Goal: Task Accomplishment & Management: Complete application form

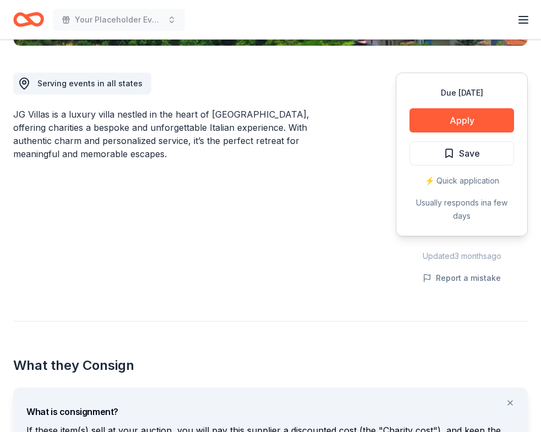
click at [235, 147] on div "JG Villas is a luxury villa nestled in the heart of [GEOGRAPHIC_DATA], offering…" at bounding box center [178, 134] width 330 height 53
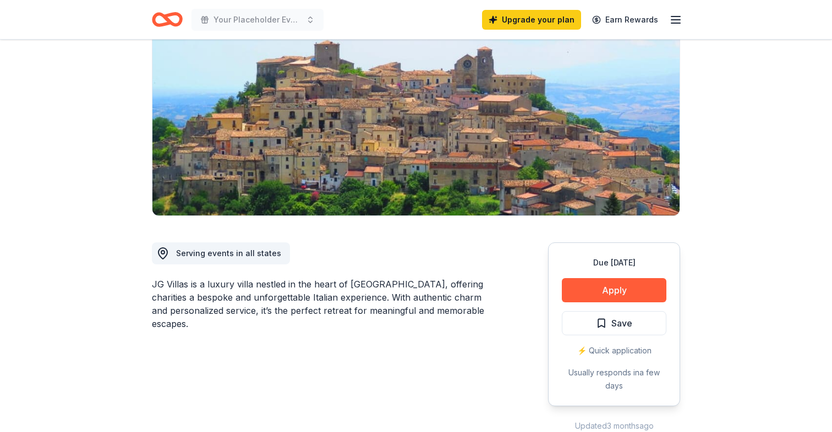
scroll to position [128, 0]
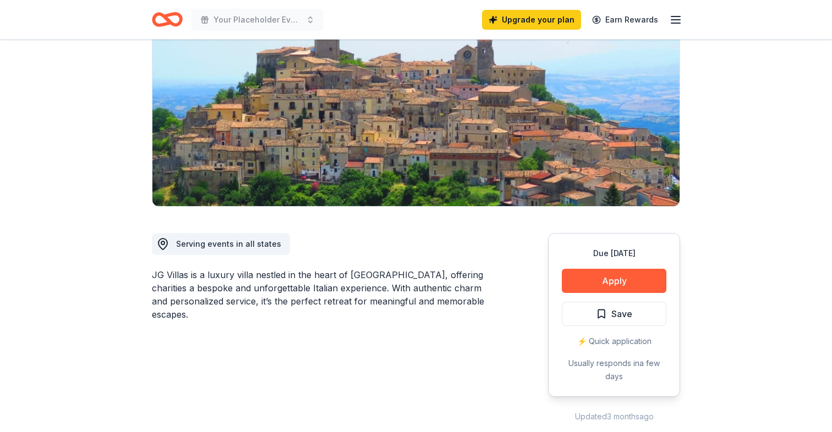
click at [260, 276] on div "JG Villas is a luxury villa nestled in the heart of [GEOGRAPHIC_DATA], offering…" at bounding box center [323, 294] width 343 height 53
drag, startPoint x: 260, startPoint y: 276, endPoint x: 356, endPoint y: 276, distance: 96.3
click at [356, 276] on div "JG Villas is a luxury villa nestled in the heart of [GEOGRAPHIC_DATA], offering…" at bounding box center [323, 294] width 343 height 53
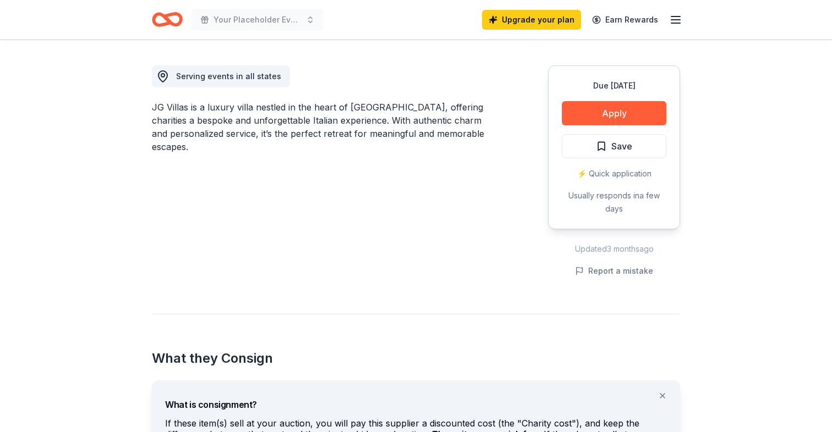
scroll to position [0, 0]
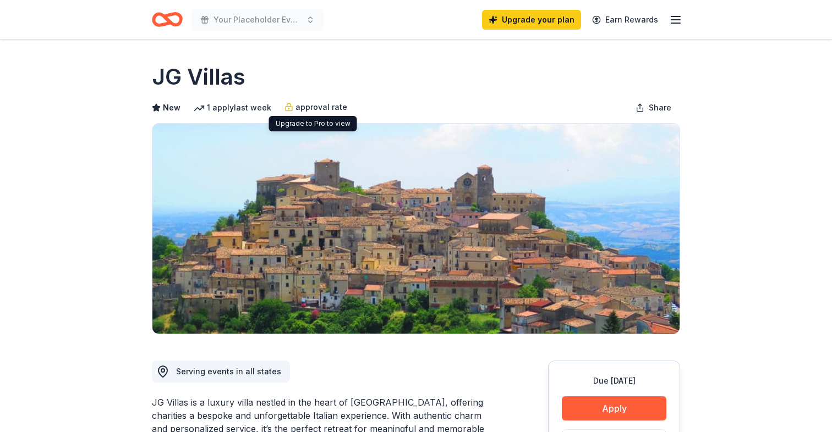
click at [316, 112] on span "approval rate" at bounding box center [321, 107] width 52 height 13
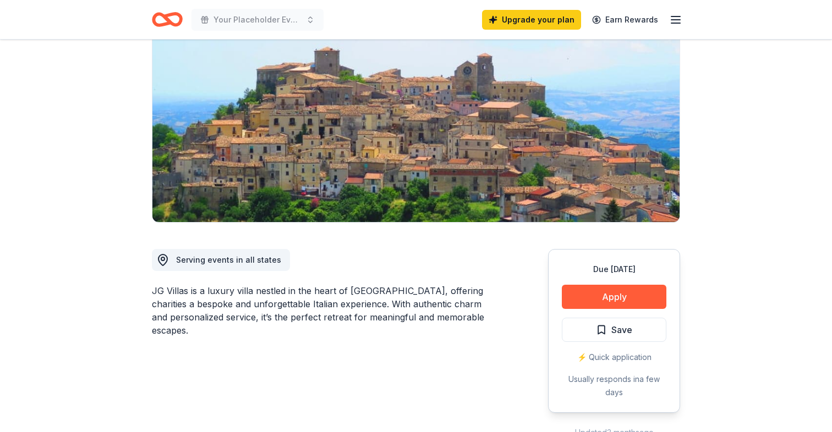
scroll to position [118, 0]
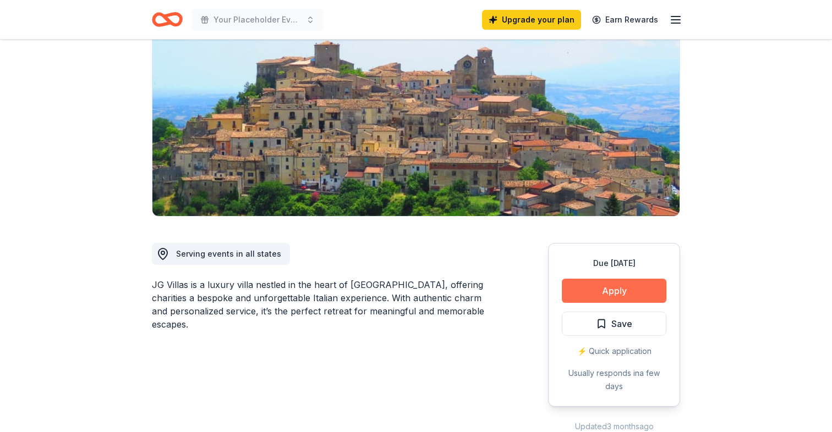
click at [540, 289] on button "Apply" at bounding box center [614, 291] width 105 height 24
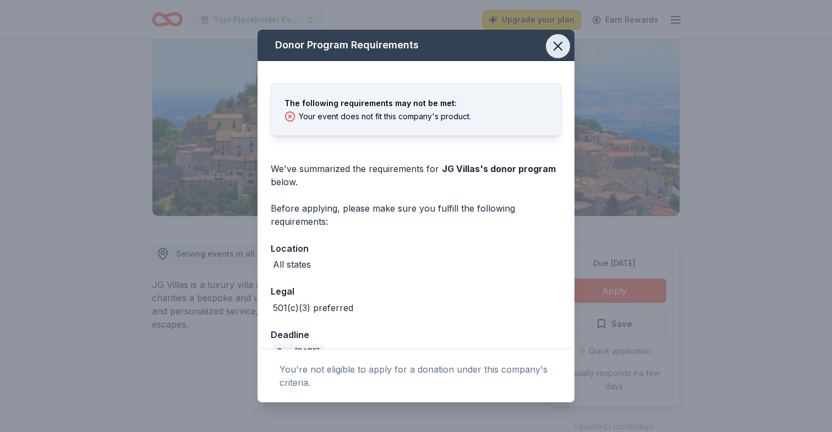
click at [540, 48] on icon "button" at bounding box center [558, 46] width 8 height 8
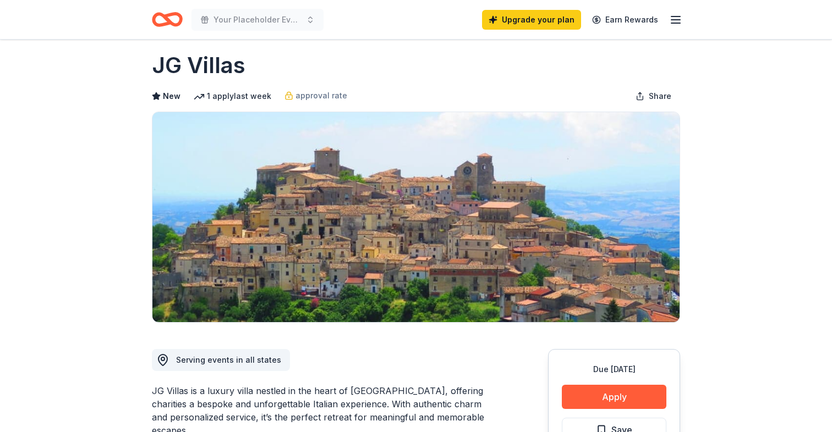
scroll to position [0, 0]
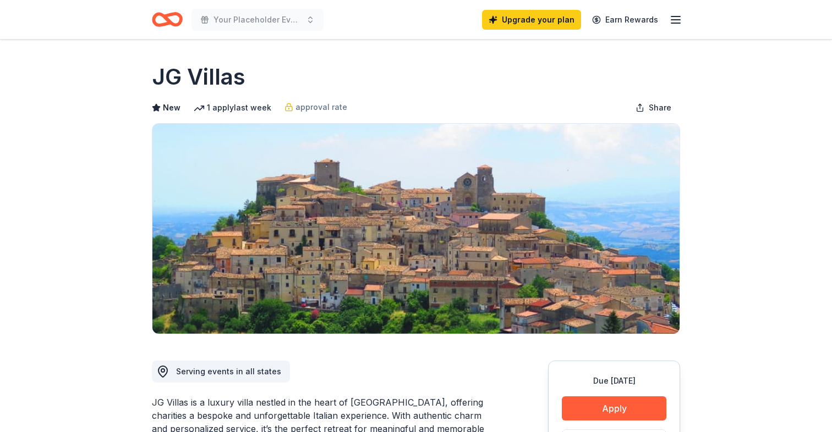
click at [215, 374] on span "Serving events in all states" at bounding box center [228, 371] width 105 height 9
click at [540, 14] on div "Your Placeholder Event [US_STATE] Upgrade your plan Earn Rewards" at bounding box center [415, 19] width 563 height 39
click at [540, 17] on line "button" at bounding box center [675, 17] width 9 height 0
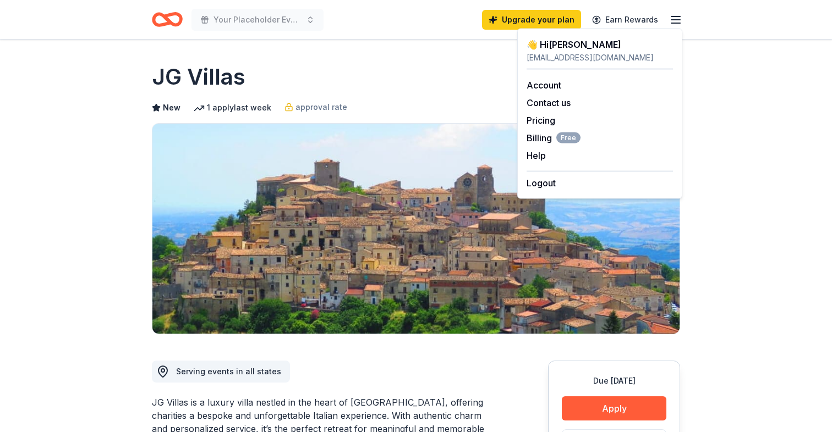
click at [441, 90] on div "JG Villas" at bounding box center [416, 77] width 528 height 31
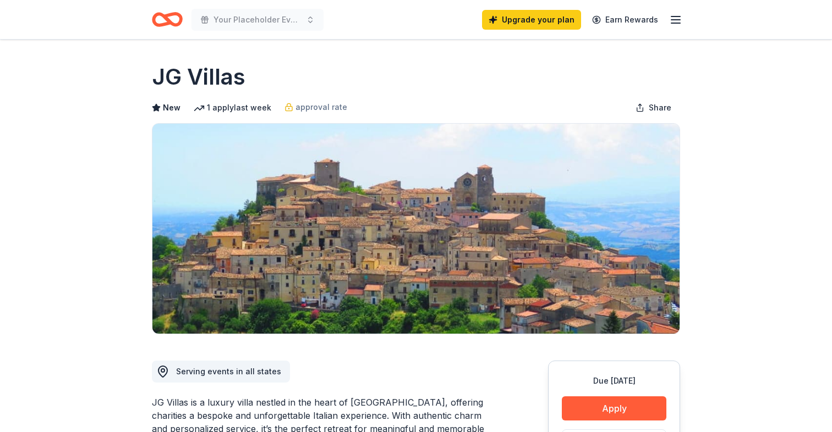
click at [540, 22] on icon "button" at bounding box center [675, 19] width 13 height 13
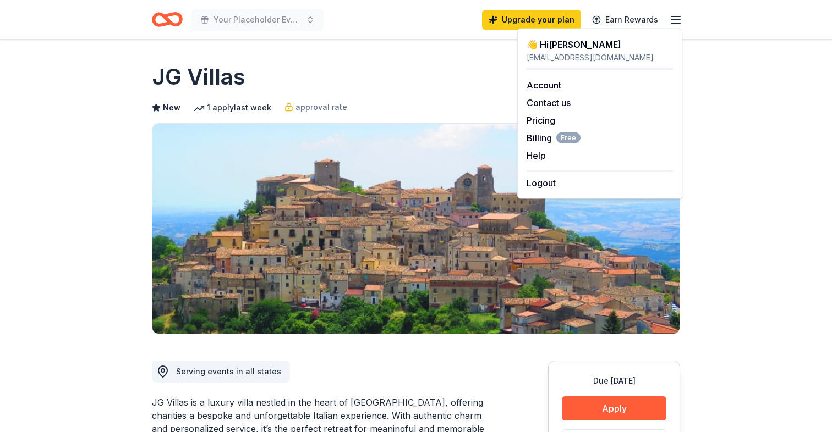
click at [409, 68] on div "JG Villas" at bounding box center [416, 77] width 528 height 31
